Goal: Transaction & Acquisition: Purchase product/service

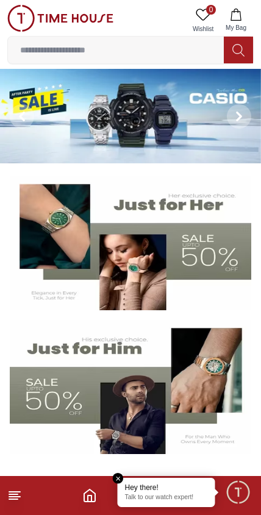
click at [21, 491] on icon at bounding box center [14, 495] width 15 height 15
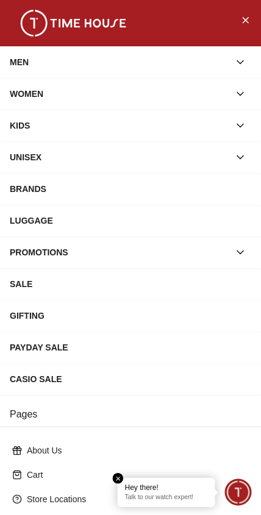
click at [16, 60] on div "MEN" at bounding box center [119, 62] width 219 height 22
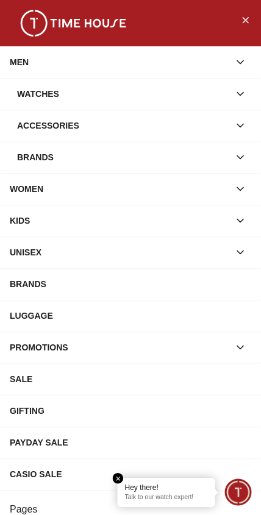
click at [34, 91] on div "Watches" at bounding box center [123, 94] width 212 height 22
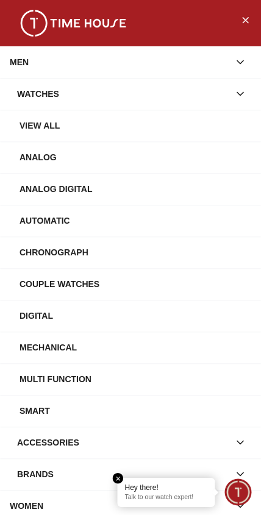
click at [25, 115] on div "View All" at bounding box center [136, 126] width 232 height 22
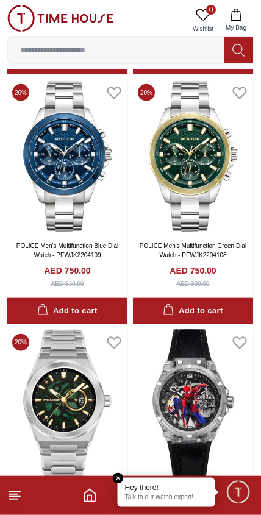
scroll to position [1506, 0]
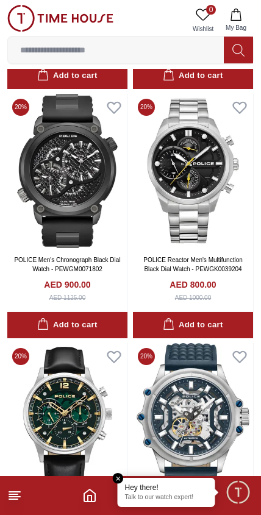
scroll to position [3013, 0]
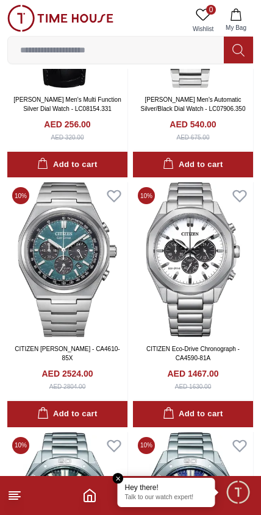
scroll to position [6145, 0]
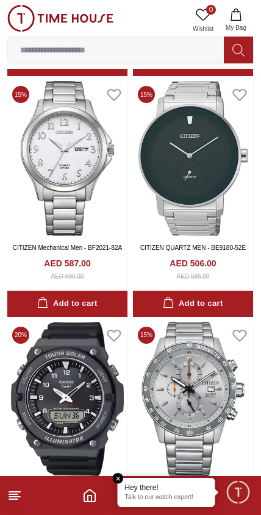
scroll to position [7204, 0]
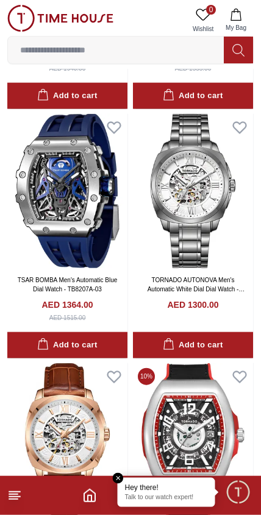
scroll to position [10918, 0]
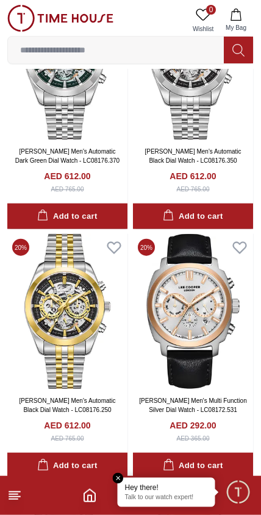
scroll to position [12797, 0]
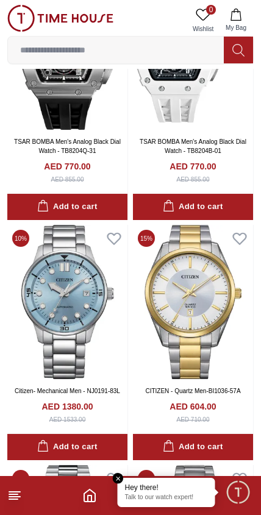
scroll to position [15796, 0]
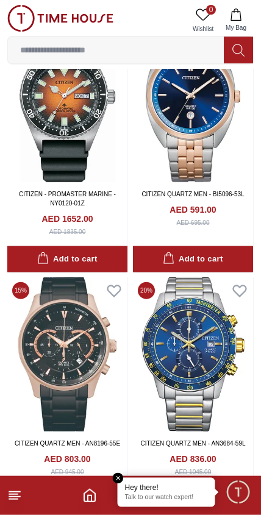
scroll to position [18685, 0]
